Goal: Check status

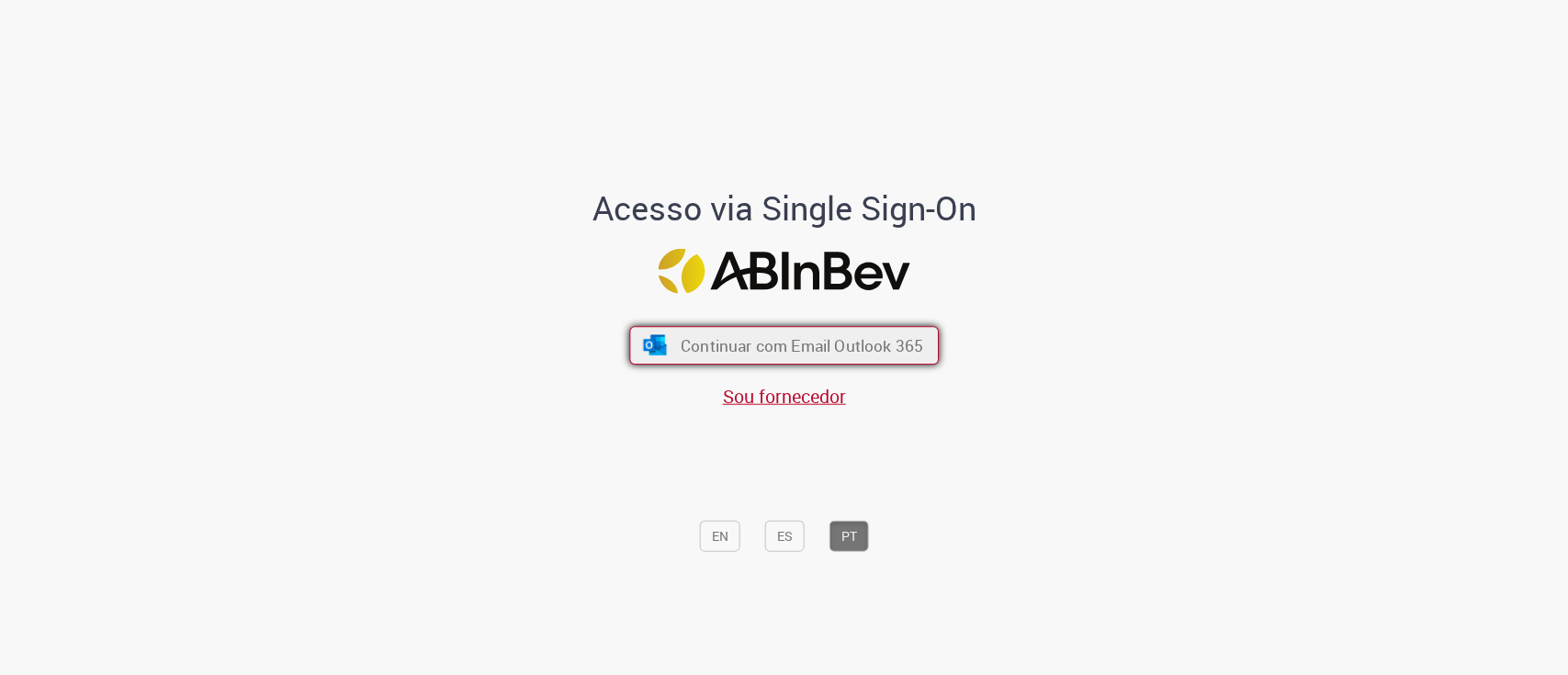
click at [813, 326] on button "Continuar com Email Outlook 365" at bounding box center [784, 345] width 310 height 39
